Goal: Check status: Check status

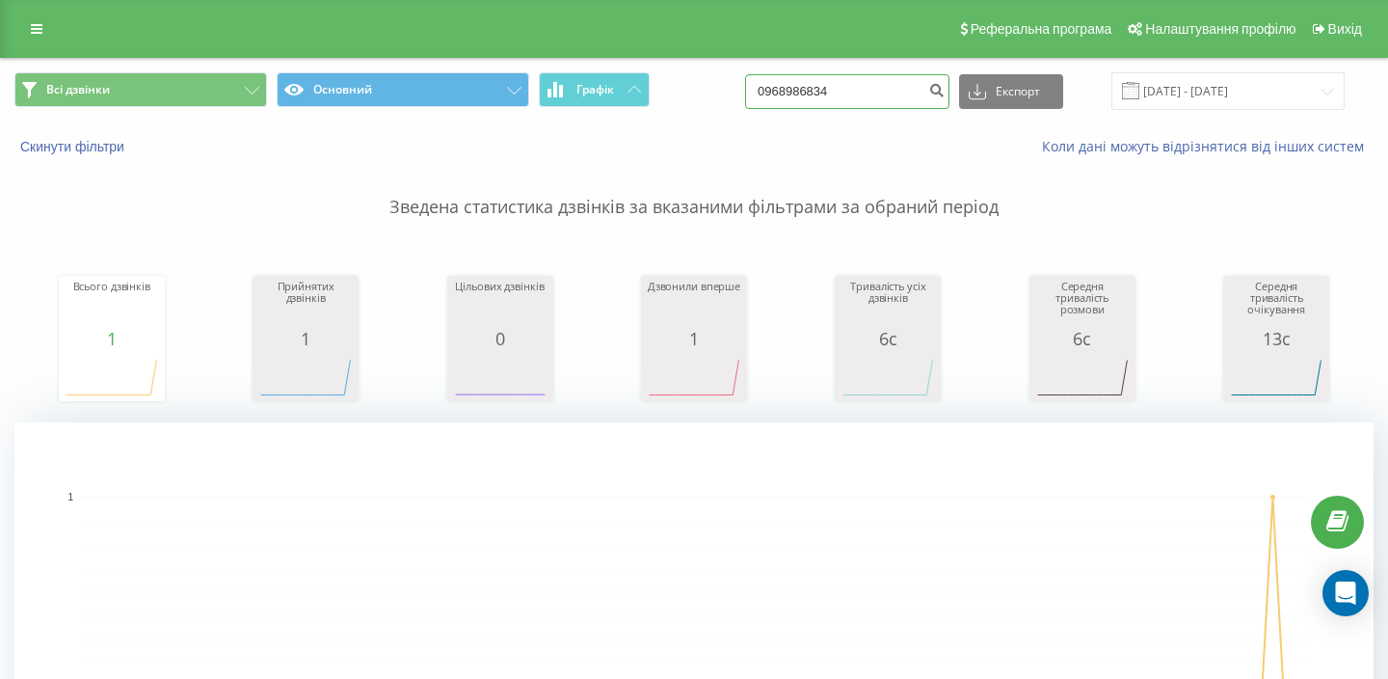
click at [839, 96] on input "0968986834" at bounding box center [847, 91] width 204 height 35
click at [839, 97] on input "0968986834" at bounding box center [847, 91] width 204 height 35
paste input "88429458"
type input "0988429458"
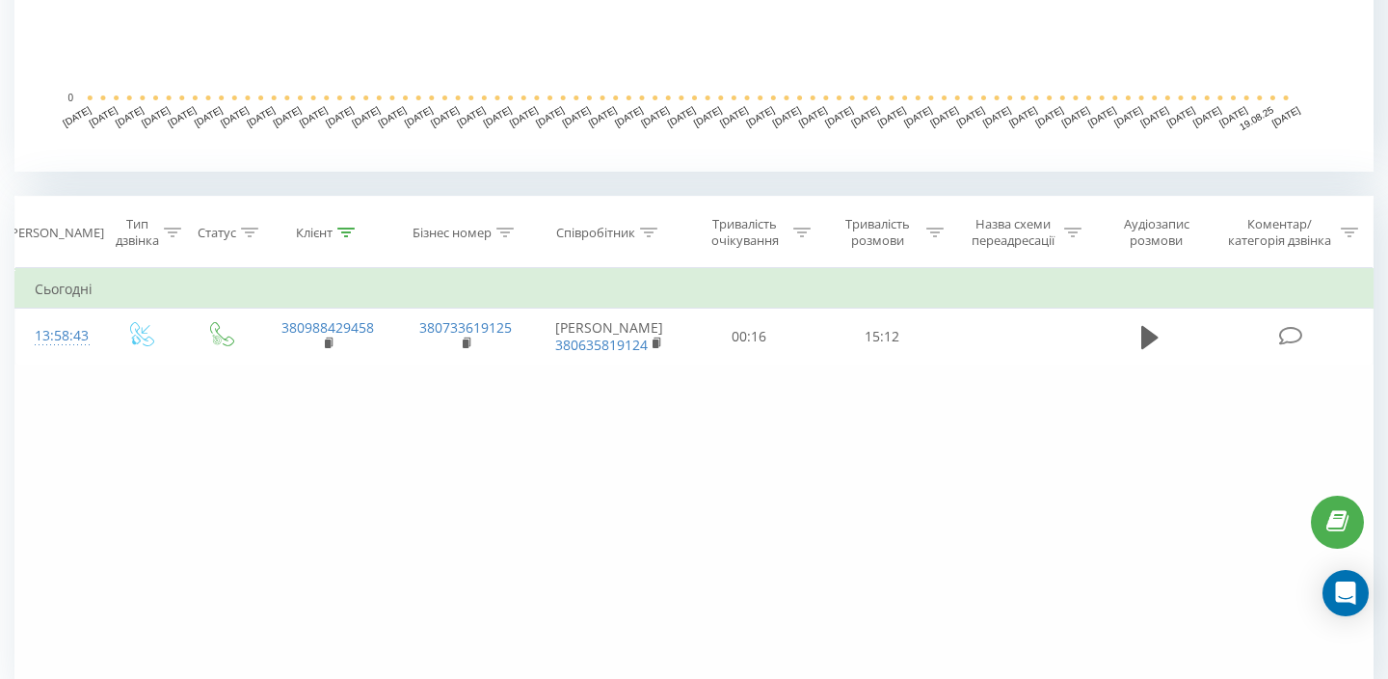
scroll to position [635, 0]
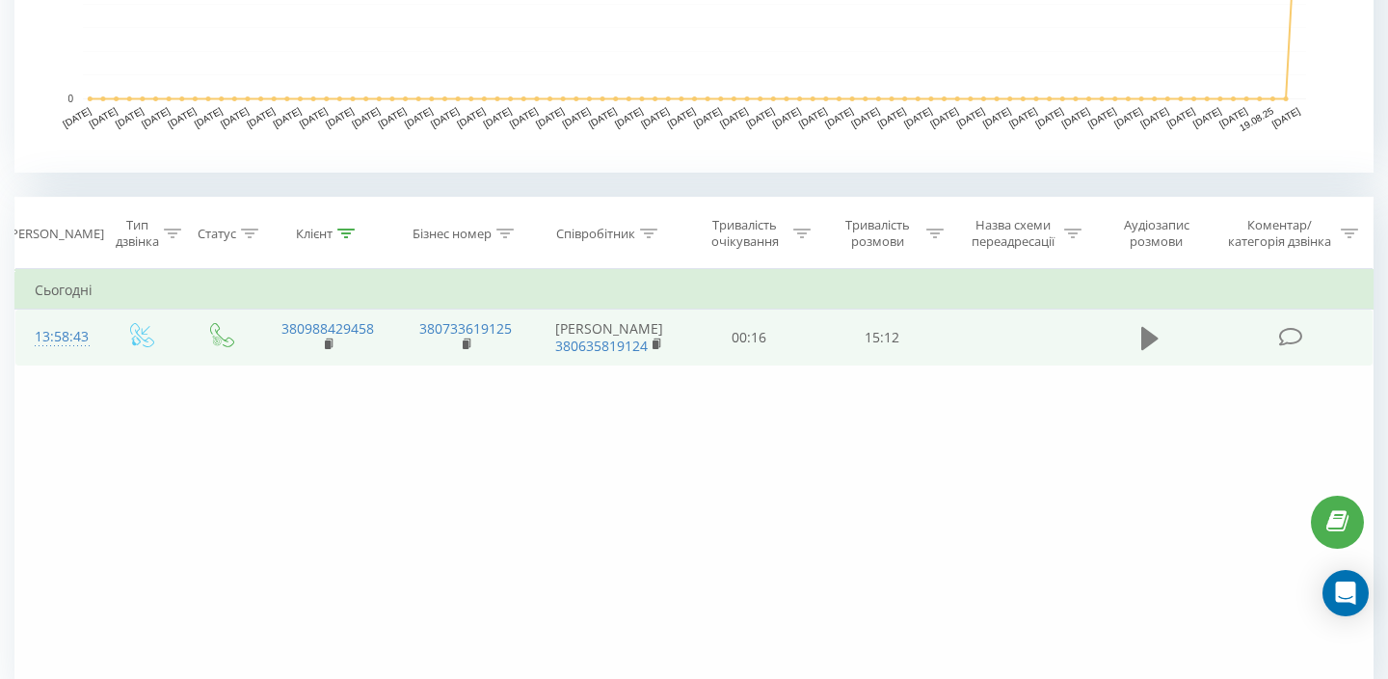
click at [1150, 338] on icon at bounding box center [1149, 337] width 17 height 23
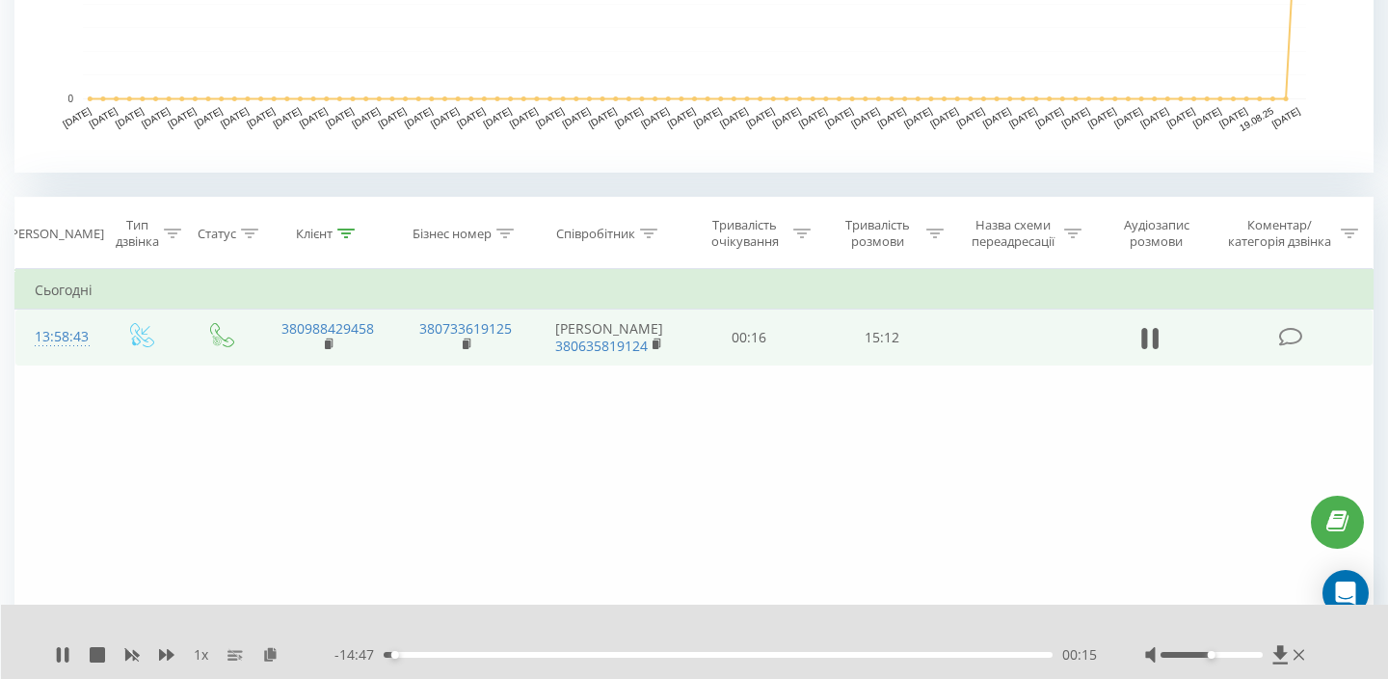
click at [53, 648] on div "1 x - 14:47 00:15 00:15" at bounding box center [695, 641] width 1388 height 74
click at [57, 651] on icon at bounding box center [59, 654] width 4 height 15
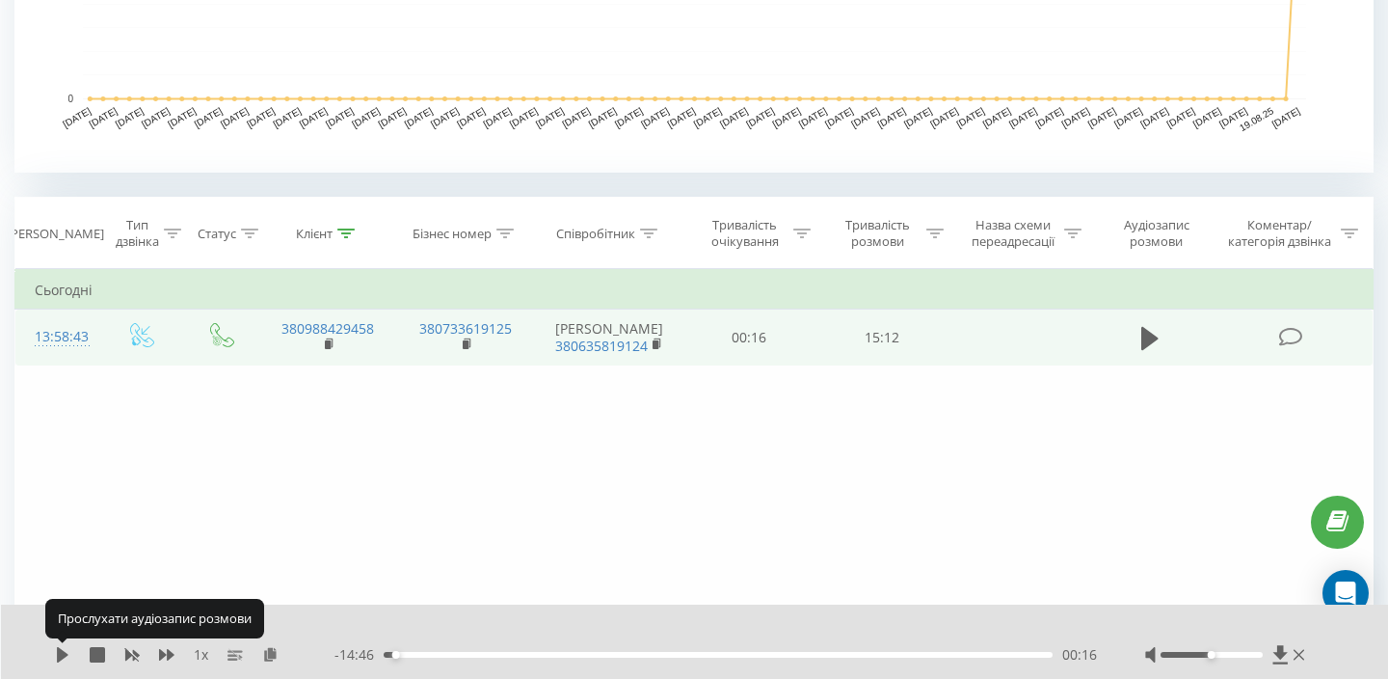
click at [57, 651] on icon at bounding box center [63, 654] width 12 height 15
click at [57, 651] on icon at bounding box center [59, 654] width 4 height 15
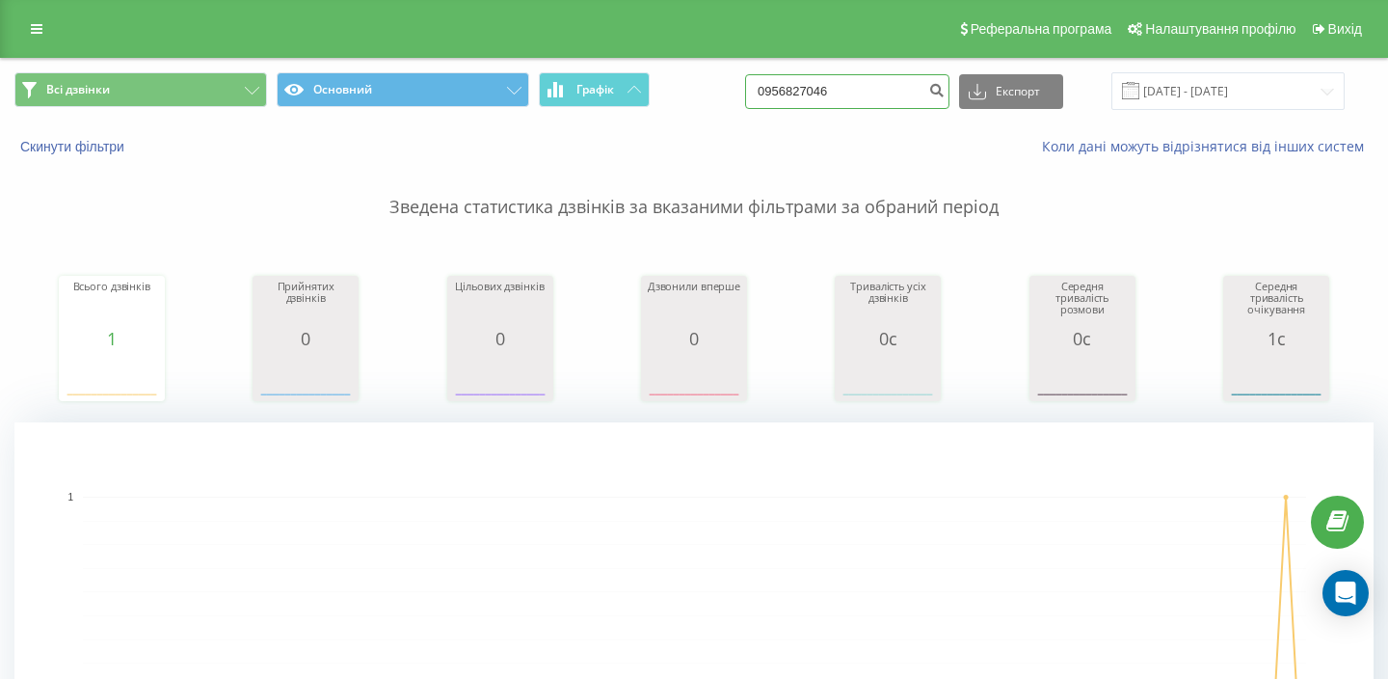
click at [909, 101] on input "0956827046" at bounding box center [847, 91] width 204 height 35
paste input "667352705"
type input "0667352705"
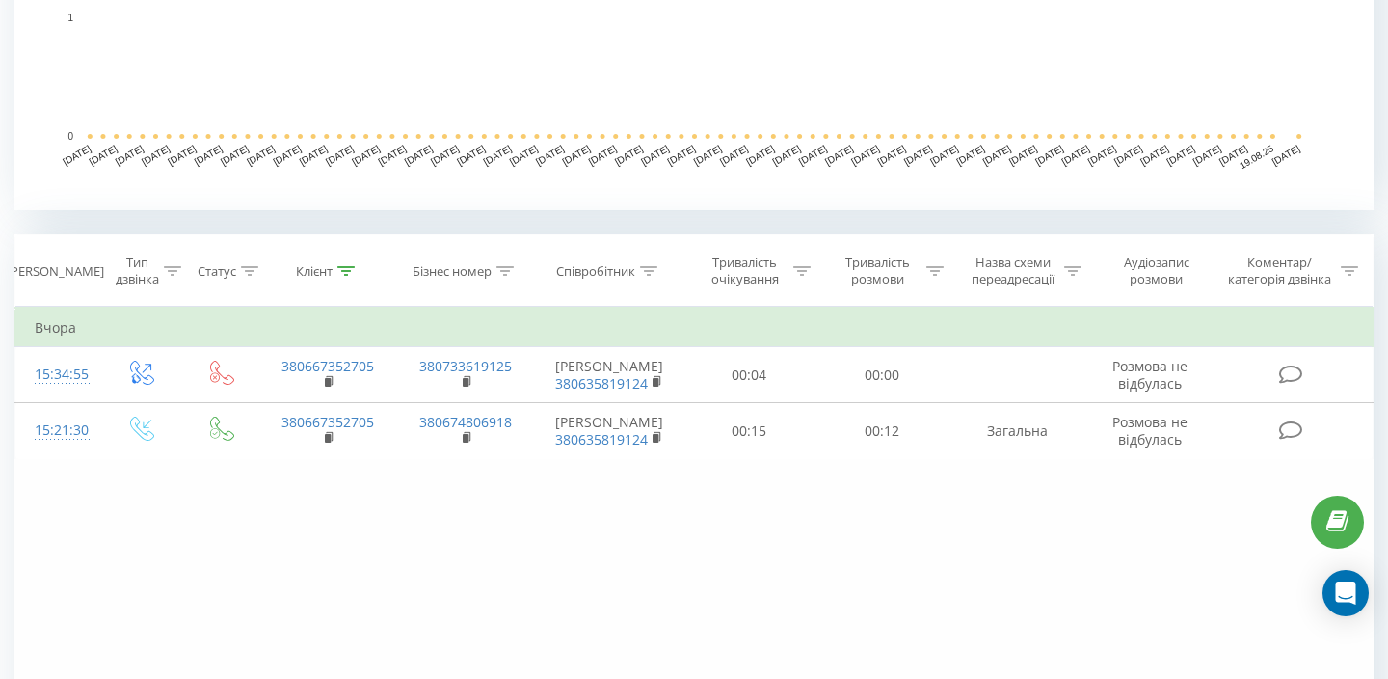
scroll to position [596, 0]
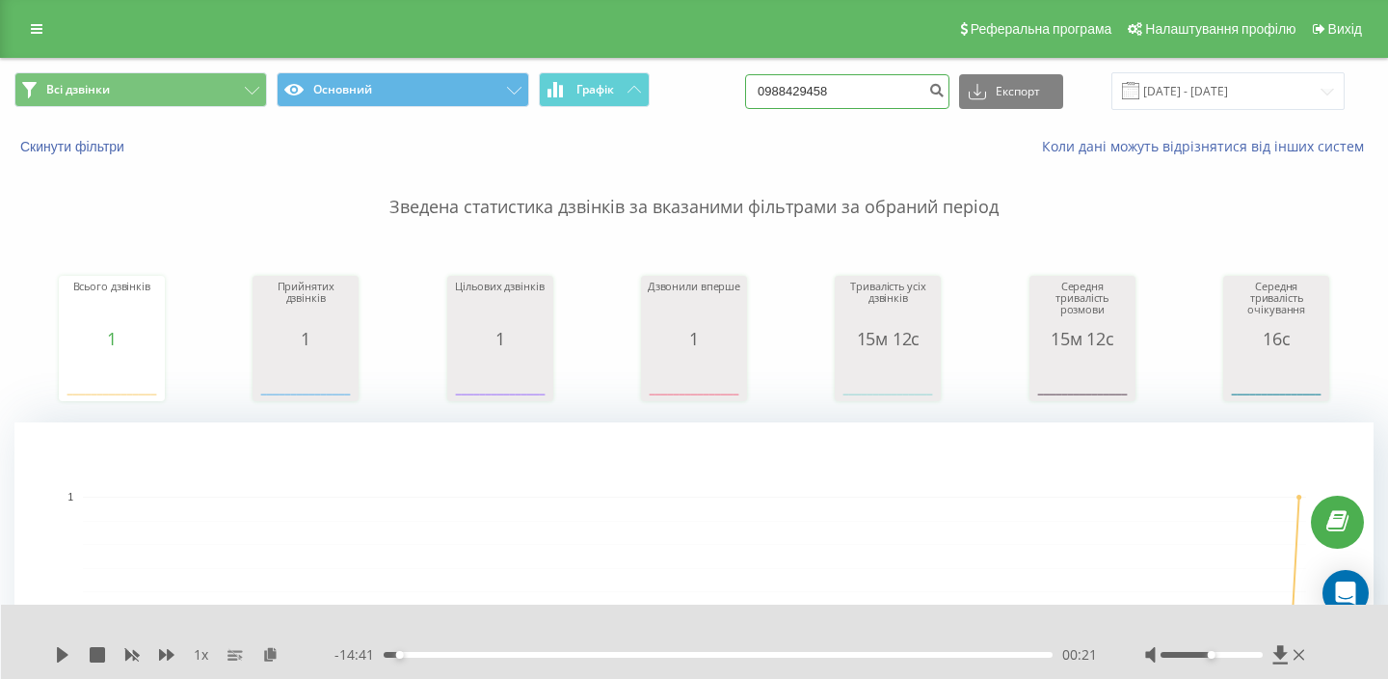
click at [856, 80] on input "0988429458" at bounding box center [847, 91] width 204 height 35
click at [856, 81] on input "0988429458" at bounding box center [847, 91] width 204 height 35
paste input "91392639"
type input "0991392639"
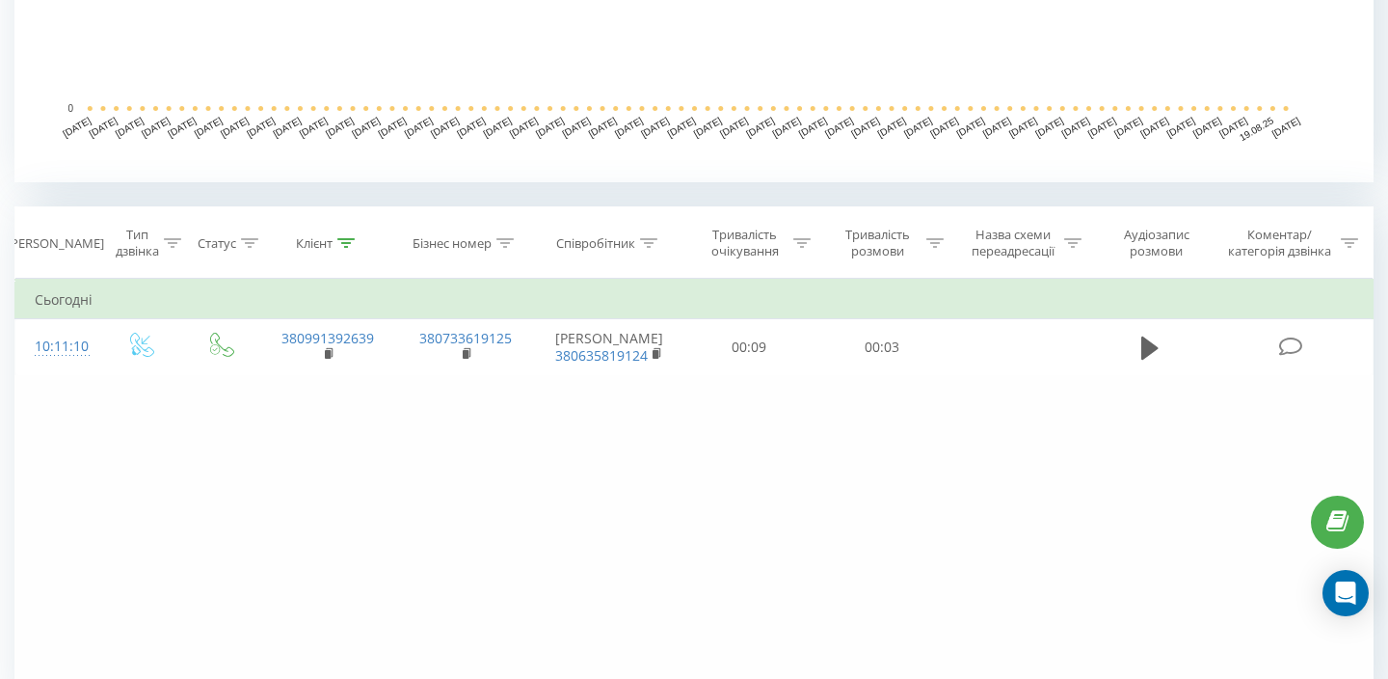
scroll to position [686, 0]
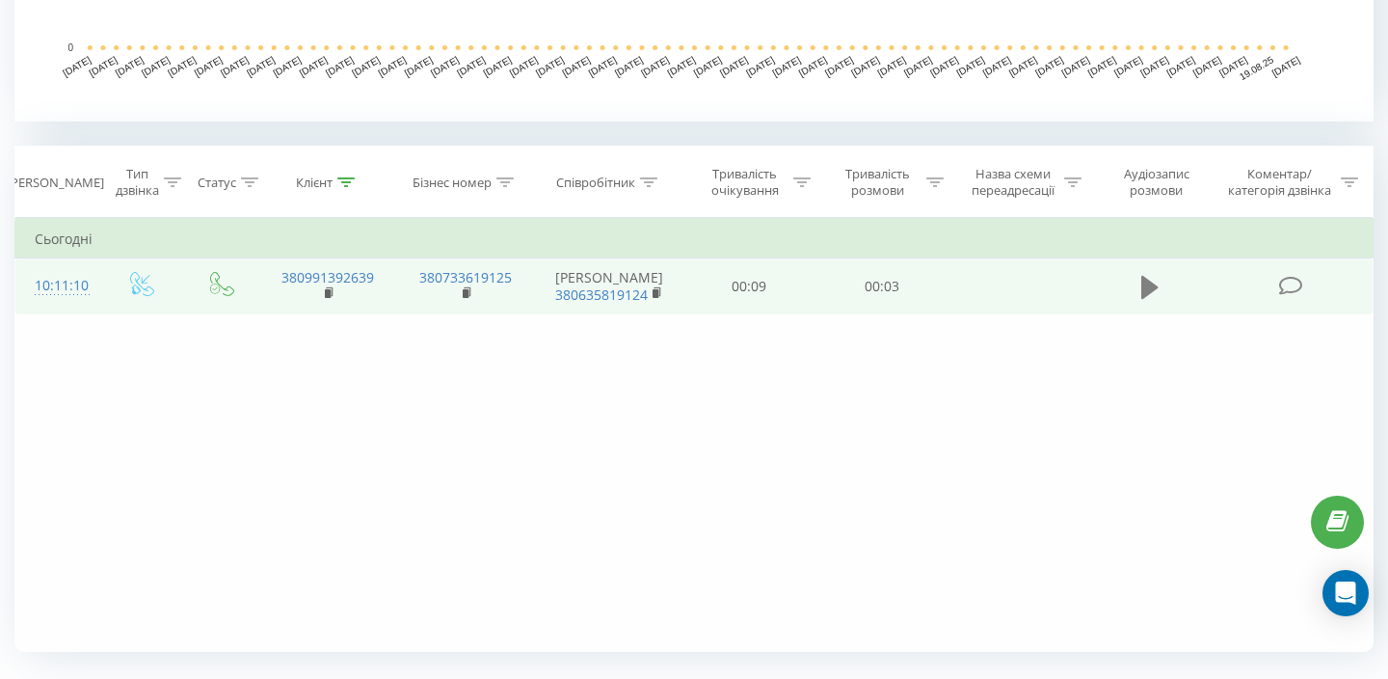
click at [1148, 295] on icon at bounding box center [1149, 287] width 17 height 27
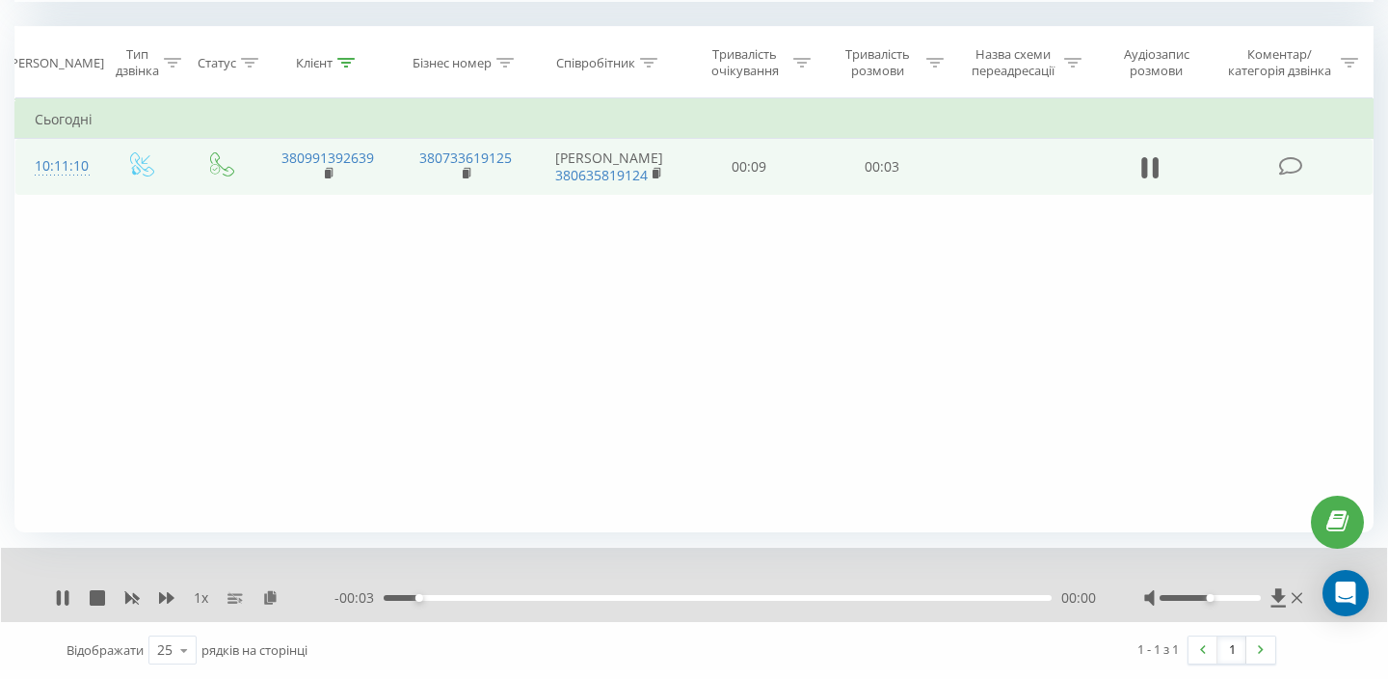
scroll to position [806, 0]
click at [54, 586] on div "1 x - 00:02 00:01 00:01" at bounding box center [694, 585] width 1386 height 74
click at [59, 594] on icon at bounding box center [59, 597] width 4 height 15
